Goal: Use online tool/utility: Utilize a website feature to perform a specific function

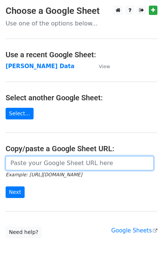
click at [28, 161] on input "url" at bounding box center [80, 163] width 148 height 14
paste input "[URL][DOMAIN_NAME]"
type input "[URL][DOMAIN_NAME]"
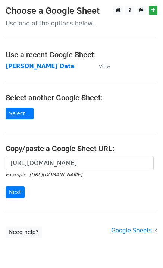
scroll to position [0, 0]
click at [14, 185] on form "[URL][DOMAIN_NAME] Example: [URL][DOMAIN_NAME] Next" at bounding box center [82, 177] width 152 height 42
click at [16, 194] on input "Next" at bounding box center [15, 192] width 19 height 12
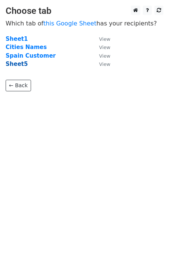
click at [13, 63] on strong "Sheet5" at bounding box center [17, 64] width 22 height 7
click at [15, 65] on strong "Sheet5" at bounding box center [17, 64] width 22 height 7
